Goal: Transaction & Acquisition: Book appointment/travel/reservation

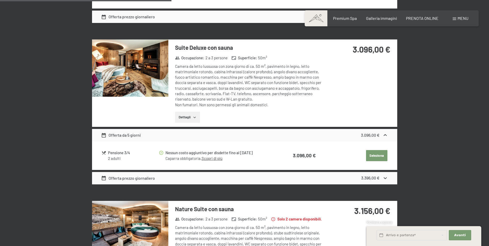
scroll to position [490, 0]
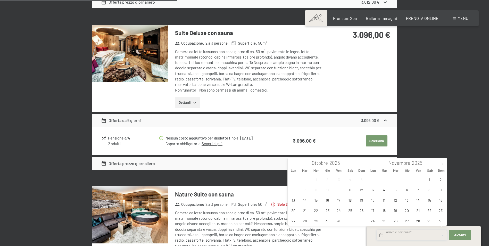
click at [431, 237] on input "text" at bounding box center [412, 235] width 70 height 11
click at [451, 146] on div "[DATE] al [DATE] Seleziona camera 2 adulti camere pacchetti/offerte Junior Occu…" at bounding box center [244, 189] width 489 height 1105
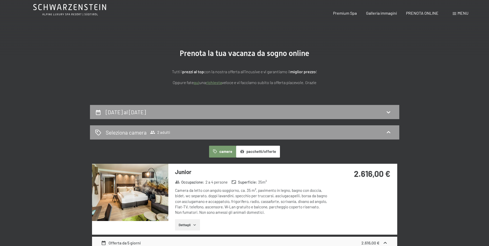
scroll to position [0, 0]
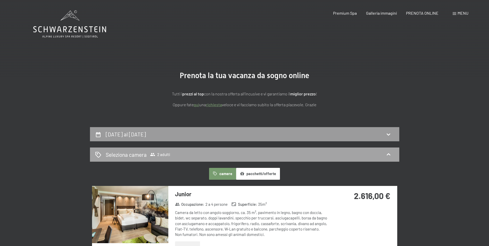
click at [148, 154] on span "Seleziona camera 2 adulti" at bounding box center [138, 154] width 64 height 7
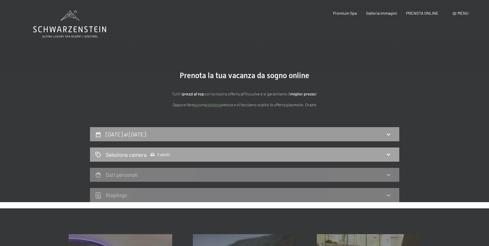
click at [390, 152] on icon at bounding box center [388, 154] width 6 height 6
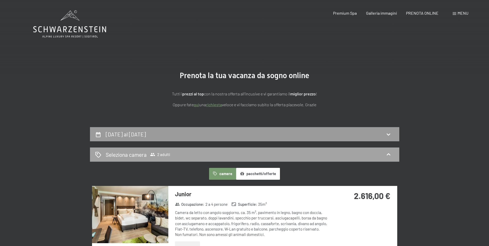
click at [155, 154] on span "2 adulti" at bounding box center [160, 154] width 20 height 5
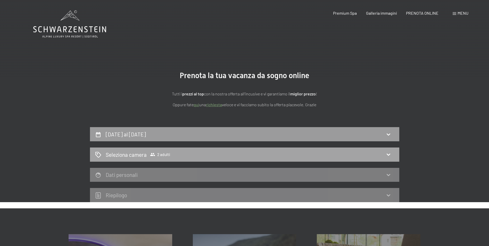
click at [155, 154] on span "2 adulti" at bounding box center [160, 154] width 20 height 5
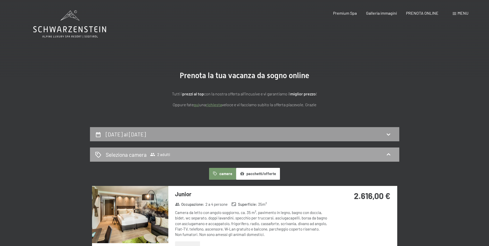
click at [96, 152] on icon at bounding box center [98, 155] width 6 height 6
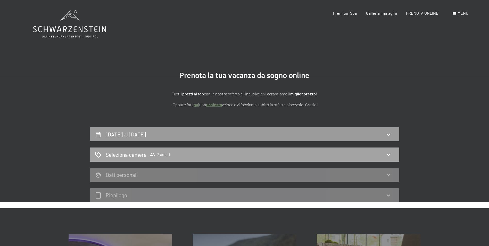
click at [96, 152] on icon at bounding box center [98, 155] width 6 height 6
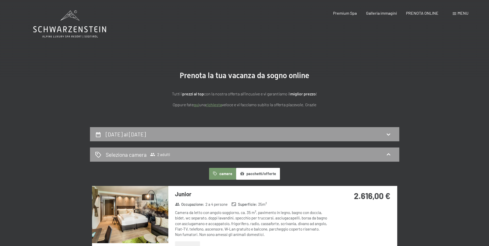
click at [74, 27] on icon at bounding box center [69, 29] width 73 height 6
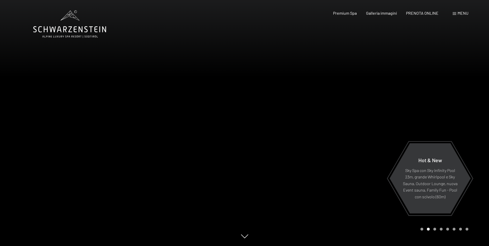
click at [456, 14] on div "Menu" at bounding box center [461, 13] width 16 height 6
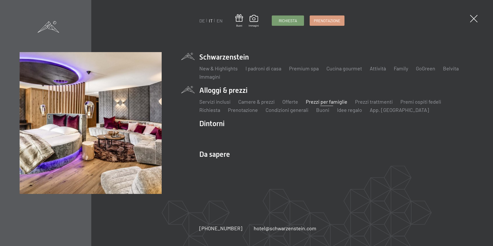
click at [325, 101] on link "Prezzi per famiglie" at bounding box center [327, 101] width 42 height 6
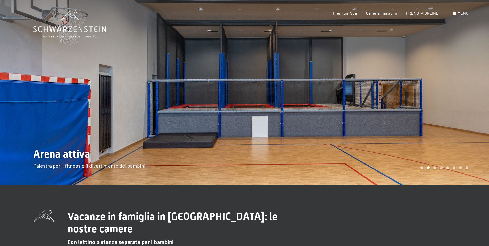
click at [442, 168] on div "Carousel Page 4" at bounding box center [441, 167] width 3 height 3
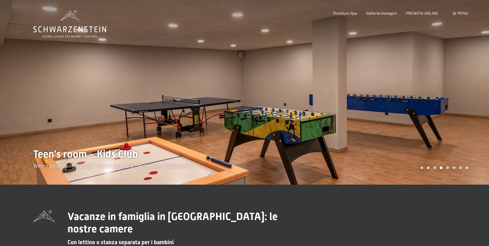
click at [447, 168] on div "Carousel Page 5" at bounding box center [447, 167] width 3 height 3
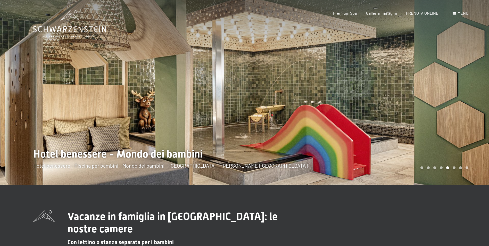
click at [421, 168] on div "Carousel Page 1" at bounding box center [422, 167] width 3 height 3
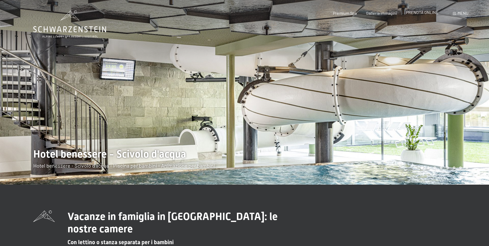
click at [420, 11] on span "PRENOTA ONLINE" at bounding box center [422, 12] width 32 height 5
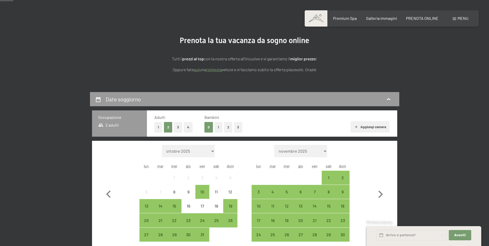
scroll to position [52, 0]
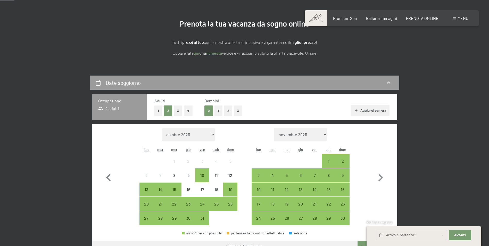
click at [225, 112] on button "2" at bounding box center [228, 110] width 9 height 11
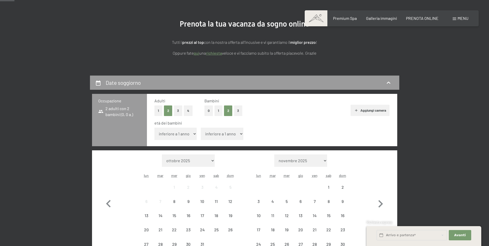
click at [178, 135] on select "inferiore a 1 anno 1 anno 2 anni 3 anni 4 anni 5 anni 6 anni 7 anni 8 anni 9 an…" at bounding box center [175, 134] width 43 height 12
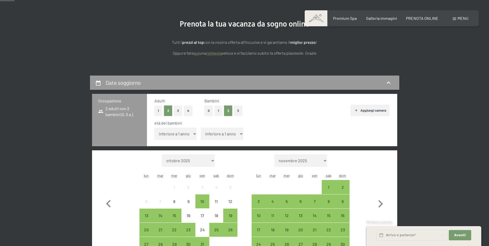
select select "4"
click at [154, 128] on select "inferiore a 1 anno 1 anno 2 anni 3 anni 4 anni 5 anni 6 anni 7 anni 8 anni 9 an…" at bounding box center [175, 134] width 43 height 12
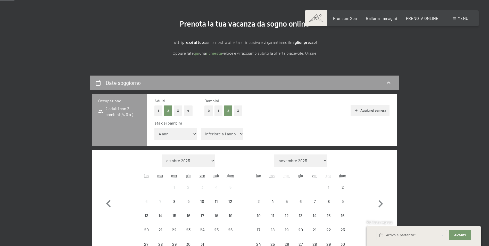
click at [232, 132] on select "inferiore a 1 anno 1 anno 2 anni 3 anni 4 anni 5 anni 6 anni 7 anni 8 anni 9 an…" at bounding box center [222, 134] width 43 height 12
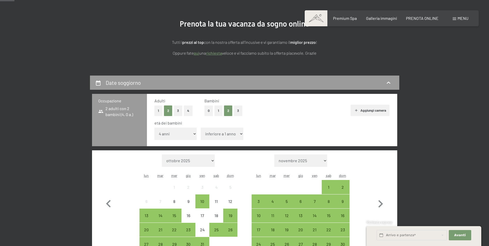
select select "5"
click at [201, 128] on select "inferiore a 1 anno 1 anno 2 anni 3 anni 4 anni 5 anni 6 anni 7 anni 8 anni 9 an…" at bounding box center [222, 134] width 43 height 12
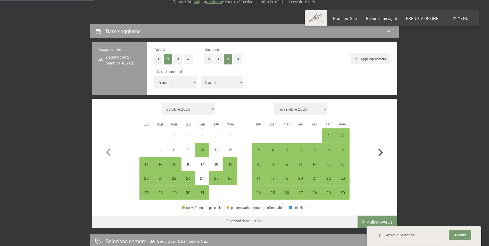
click at [381, 153] on icon "button" at bounding box center [381, 152] width 5 height 7
select select "2025-11-01"
select select "2025-12-01"
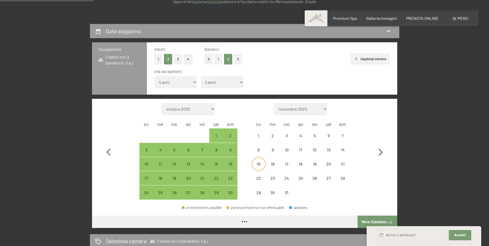
click at [260, 165] on div "15" at bounding box center [258, 168] width 13 height 13
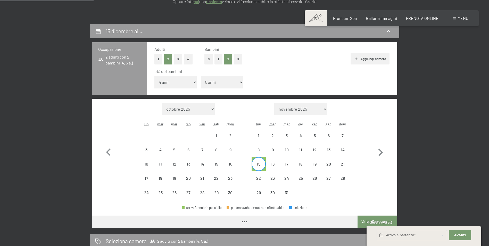
select select "2025-11-01"
select select "2025-12-01"
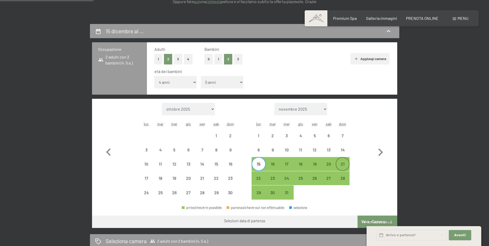
click at [341, 163] on div "21" at bounding box center [342, 168] width 13 height 13
select select "2025-11-01"
select select "2025-12-01"
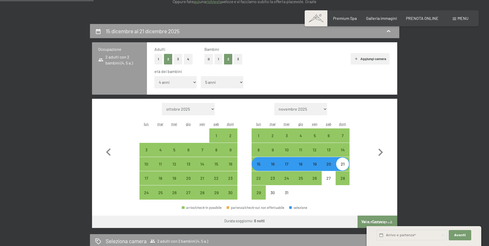
click at [382, 207] on div "arrivo/check-in possibile partenza/check-out non effettuabile selezione" at bounding box center [244, 210] width 305 height 12
click at [379, 220] on span "Richiesta express" at bounding box center [380, 222] width 26 height 4
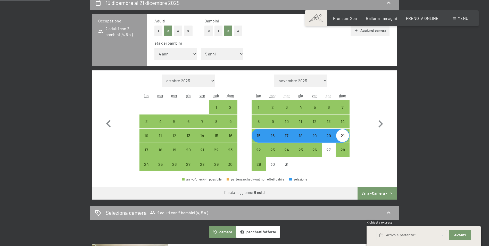
scroll to position [155, 0]
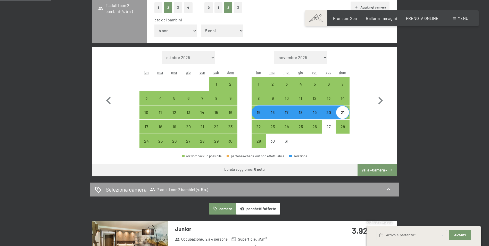
click at [373, 172] on button "Vai a «Camera»" at bounding box center [377, 170] width 39 height 12
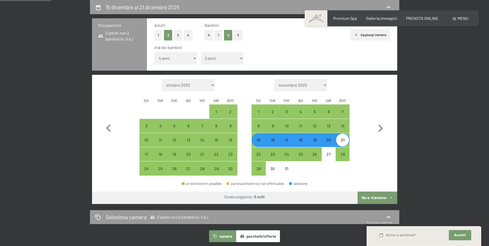
select select "2025-11-01"
select select "2025-12-01"
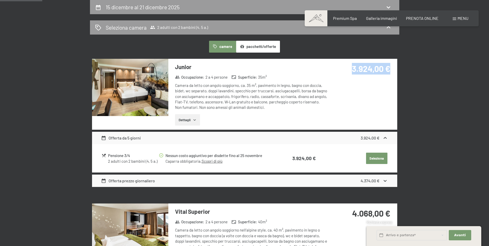
drag, startPoint x: 352, startPoint y: 68, endPoint x: 392, endPoint y: 67, distance: 40.5
click at [392, 67] on div "3.924,00 €" at bounding box center [362, 75] width 69 height 32
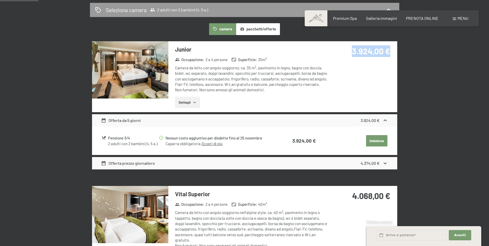
scroll to position [101, 0]
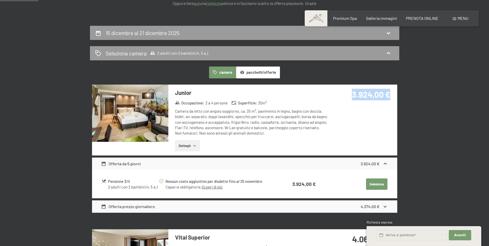
click at [121, 125] on img at bounding box center [130, 113] width 76 height 57
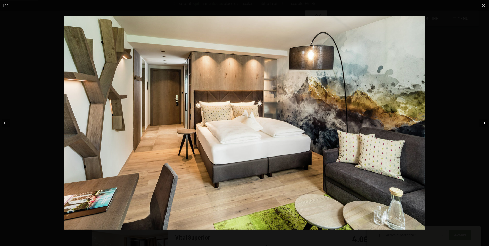
click at [486, 122] on button "button" at bounding box center [480, 123] width 18 height 26
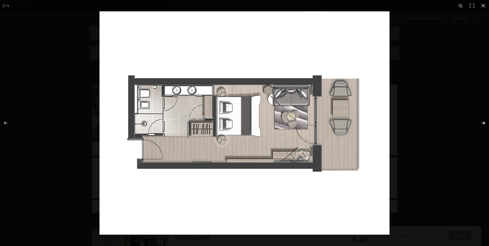
click at [486, 122] on button "button" at bounding box center [480, 123] width 18 height 26
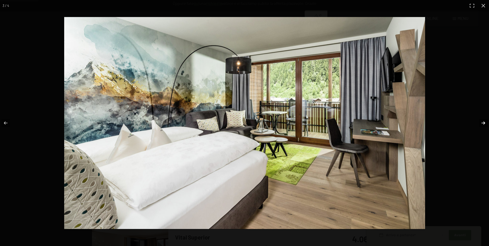
click at [486, 122] on button "button" at bounding box center [480, 123] width 18 height 26
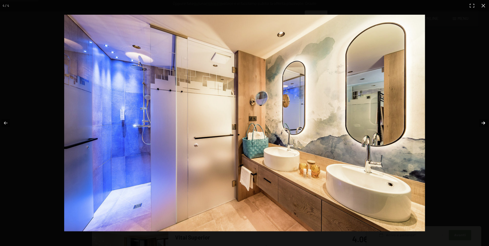
click at [486, 122] on button "button" at bounding box center [480, 123] width 18 height 26
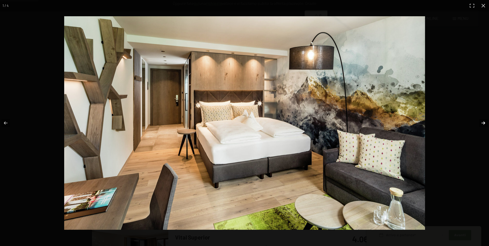
click at [486, 122] on button "button" at bounding box center [480, 123] width 18 height 26
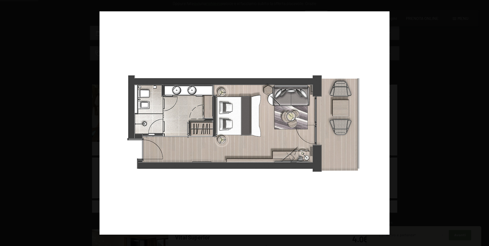
click at [486, 122] on button "button" at bounding box center [480, 123] width 18 height 26
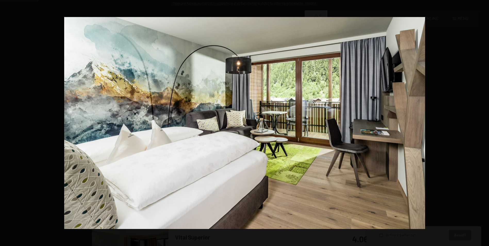
click at [486, 122] on button "button" at bounding box center [480, 123] width 18 height 26
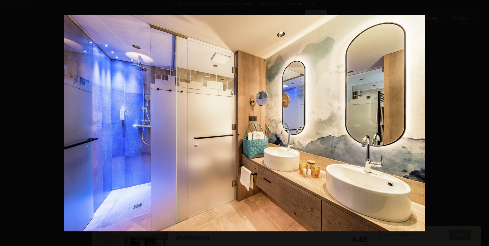
click at [486, 122] on button "button" at bounding box center [480, 123] width 18 height 26
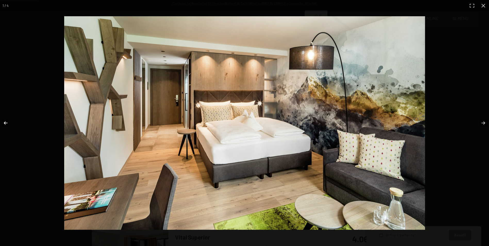
click at [6, 125] on button "button" at bounding box center [9, 123] width 18 height 26
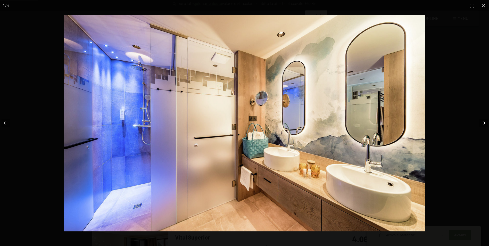
click at [482, 123] on button "button" at bounding box center [480, 123] width 18 height 26
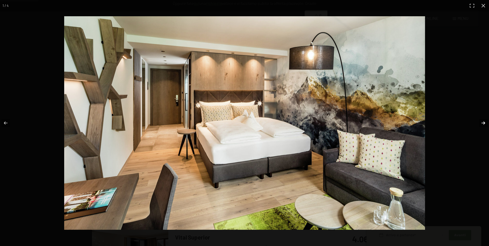
click at [482, 123] on button "button" at bounding box center [480, 123] width 18 height 26
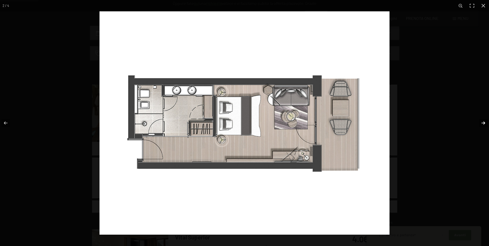
click at [482, 123] on button "button" at bounding box center [480, 123] width 18 height 26
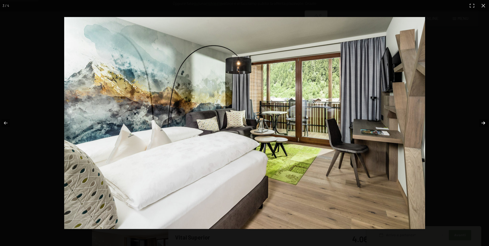
click at [482, 123] on button "button" at bounding box center [480, 123] width 18 height 26
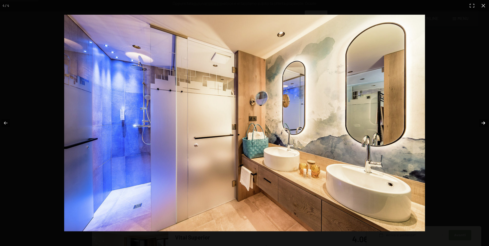
click at [482, 123] on button "button" at bounding box center [480, 123] width 18 height 26
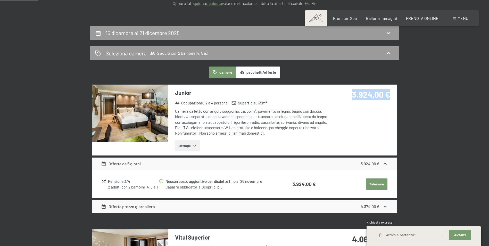
click at [0, 0] on button "button" at bounding box center [0, 0] width 0 height 0
click at [341, 21] on div "Premium Spa Galleria immagini PRENOTA ONLINE" at bounding box center [381, 18] width 133 height 6
click at [341, 17] on span "Premium Spa" at bounding box center [345, 17] width 24 height 5
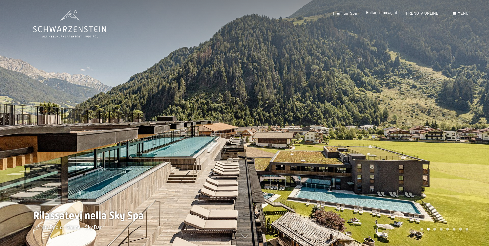
click at [382, 11] on span "Galleria immagini" at bounding box center [381, 12] width 31 height 5
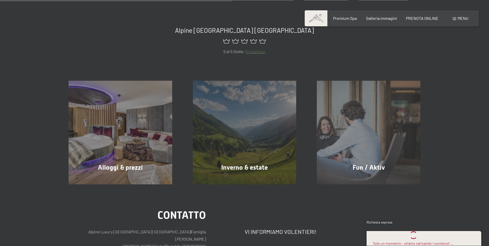
scroll to position [180, 0]
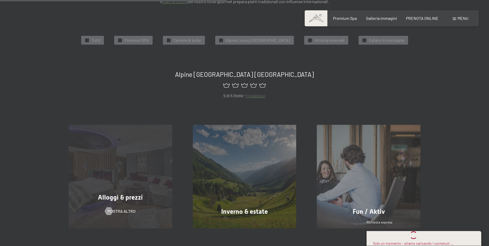
click at [143, 155] on div "Alloggi & prezzi mostra altro" at bounding box center [120, 177] width 124 height 104
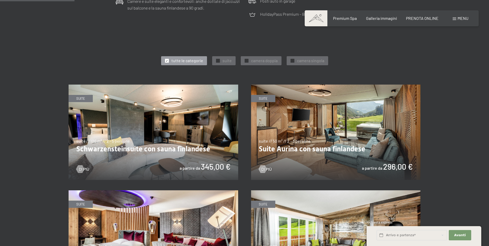
scroll to position [258, 0]
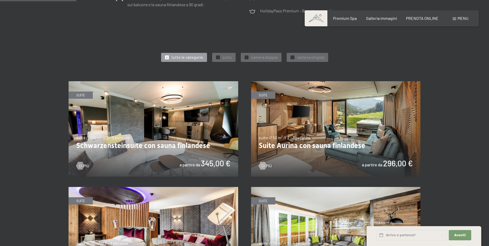
click at [170, 128] on img at bounding box center [154, 128] width 170 height 95
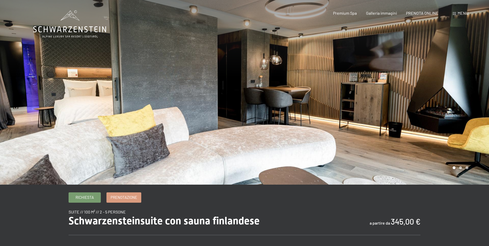
click at [478, 99] on div at bounding box center [367, 92] width 245 height 185
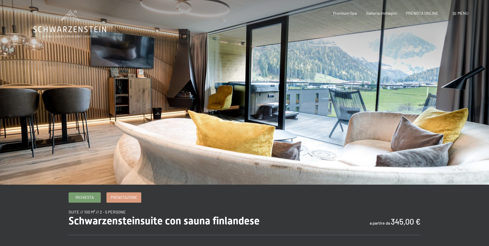
click at [478, 99] on div at bounding box center [367, 92] width 245 height 185
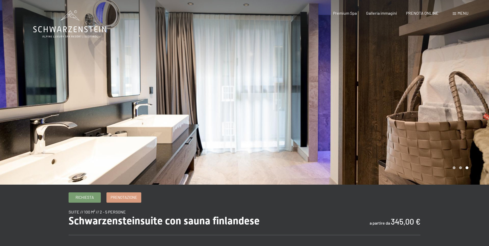
click at [478, 99] on div at bounding box center [367, 92] width 245 height 185
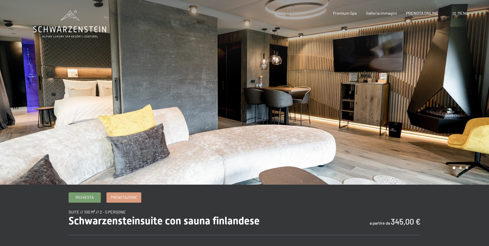
click at [478, 99] on div at bounding box center [367, 92] width 245 height 185
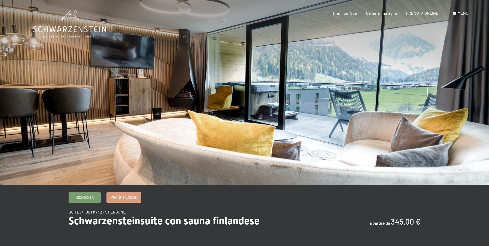
click at [478, 99] on div at bounding box center [367, 92] width 245 height 185
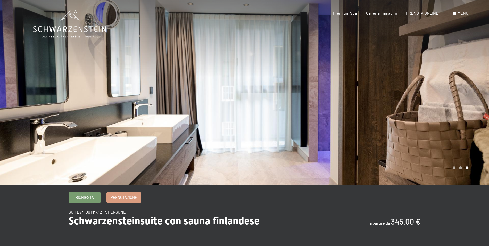
click at [478, 99] on div at bounding box center [367, 92] width 245 height 185
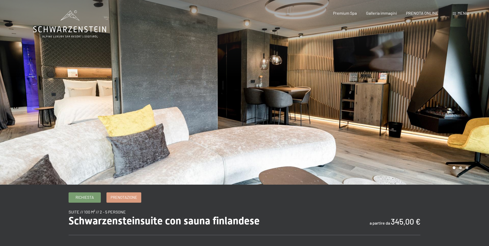
click at [478, 99] on div at bounding box center [367, 92] width 245 height 185
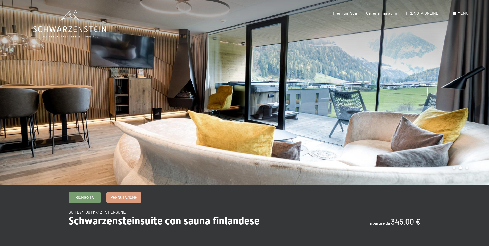
click at [478, 99] on div at bounding box center [367, 92] width 245 height 185
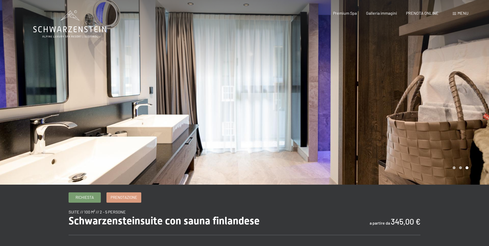
click at [478, 99] on div at bounding box center [367, 92] width 245 height 185
